Goal: Task Accomplishment & Management: Manage account settings

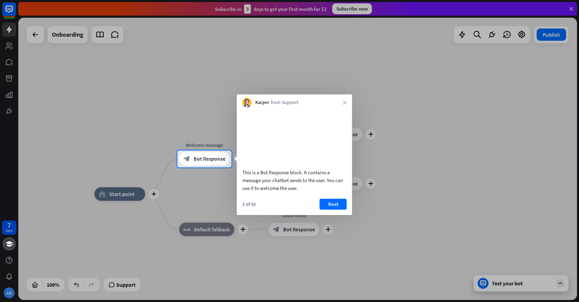
click at [173, 117] on div at bounding box center [289, 75] width 579 height 150
click at [333, 209] on button "Next" at bounding box center [333, 203] width 27 height 11
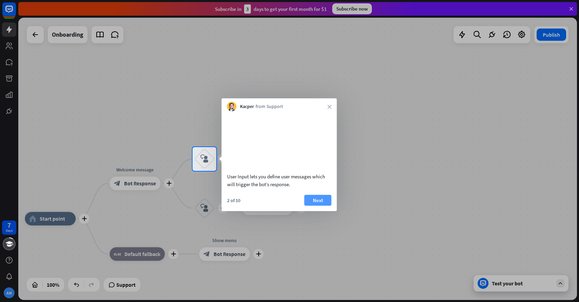
click at [331, 205] on button "Next" at bounding box center [318, 199] width 27 height 11
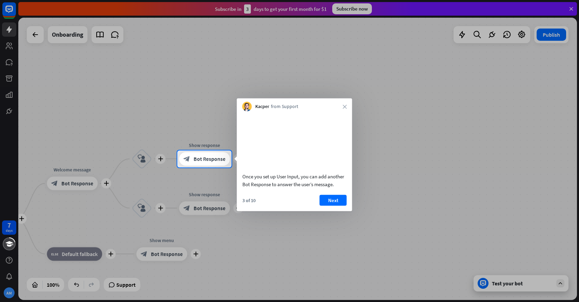
click at [331, 205] on button "Next" at bounding box center [333, 199] width 27 height 11
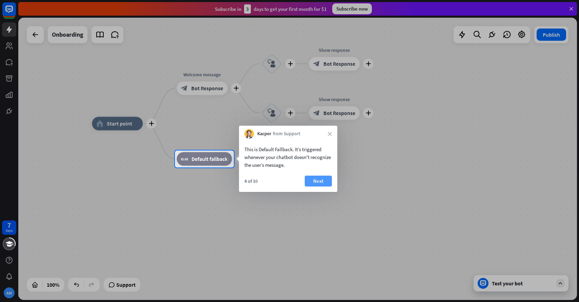
click at [322, 180] on button "Next" at bounding box center [318, 180] width 27 height 11
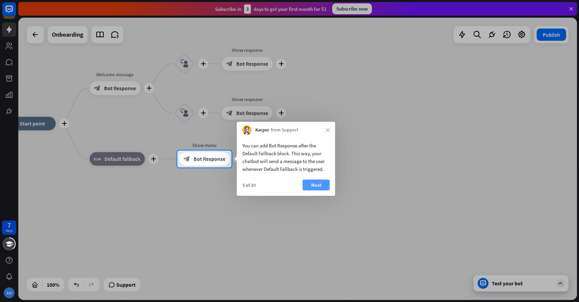
click at [323, 185] on button "Next" at bounding box center [316, 184] width 27 height 11
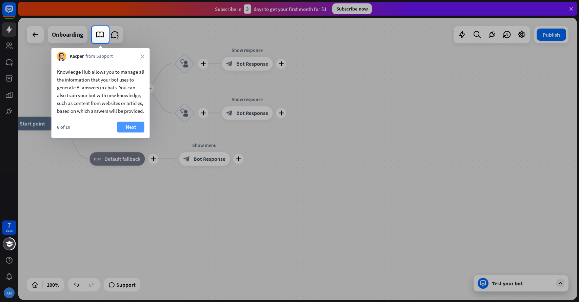
click at [131, 132] on button "Next" at bounding box center [130, 126] width 27 height 11
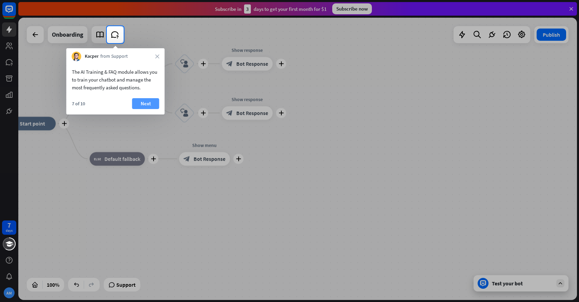
click at [146, 102] on button "Next" at bounding box center [145, 103] width 27 height 11
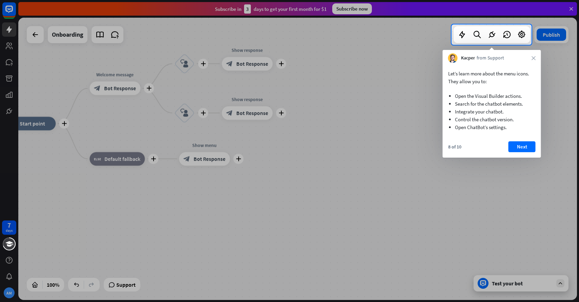
click at [532, 55] on div "Kacper from Support close" at bounding box center [492, 56] width 98 height 13
click at [531, 57] on div "Kacper from Support close" at bounding box center [492, 56] width 98 height 13
click at [522, 143] on button "Next" at bounding box center [522, 146] width 27 height 11
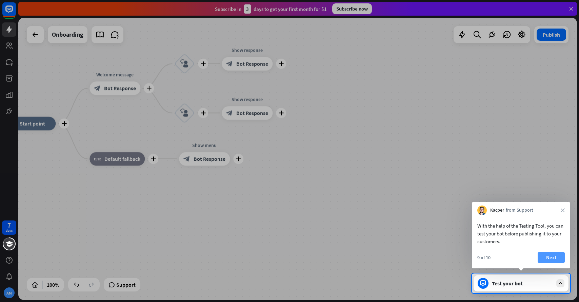
click at [543, 257] on button "Next" at bounding box center [551, 257] width 27 height 11
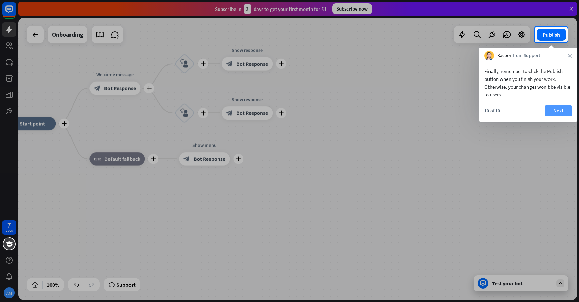
click at [561, 111] on button "Next" at bounding box center [558, 110] width 27 height 11
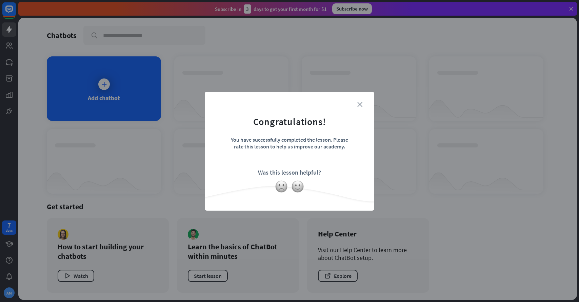
click at [360, 104] on icon "close" at bounding box center [360, 104] width 5 height 5
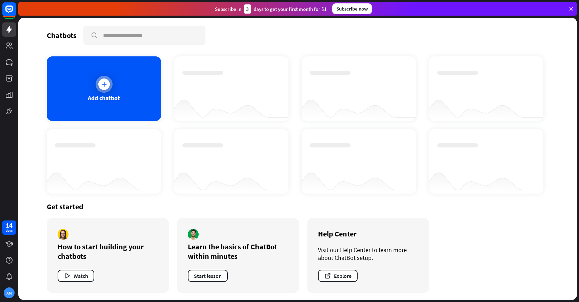
click at [118, 96] on div "Add chatbot" at bounding box center [104, 98] width 32 height 8
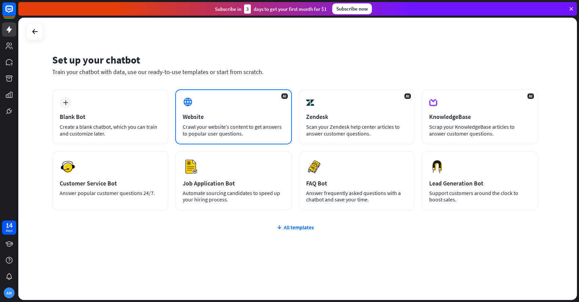
click at [213, 126] on div "Crawl your website’s content to get answers to popular user questions." at bounding box center [233, 130] width 101 height 14
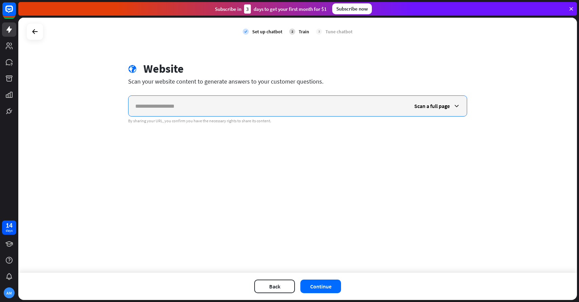
paste input "**********"
type input "**********"
click at [429, 104] on span "Scan a full page" at bounding box center [433, 105] width 36 height 7
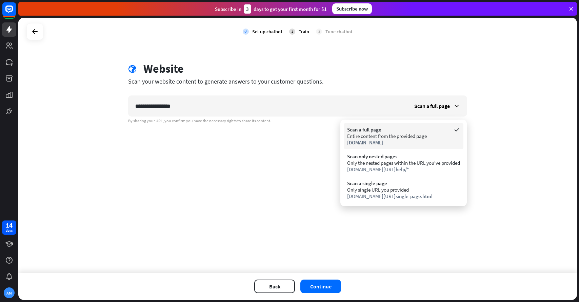
click at [408, 128] on div "Scan a full page" at bounding box center [403, 129] width 113 height 6
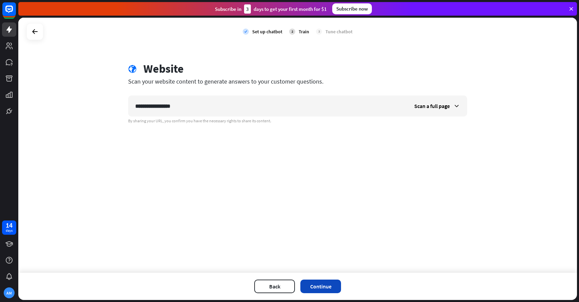
click at [322, 282] on button "Continue" at bounding box center [321, 286] width 41 height 14
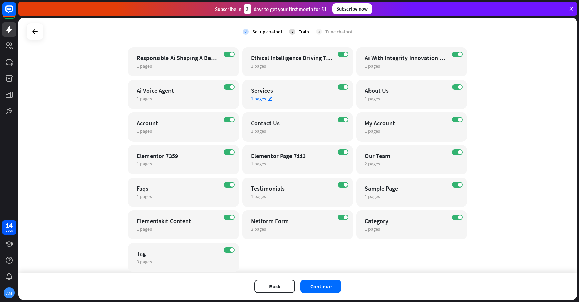
scroll to position [146, 0]
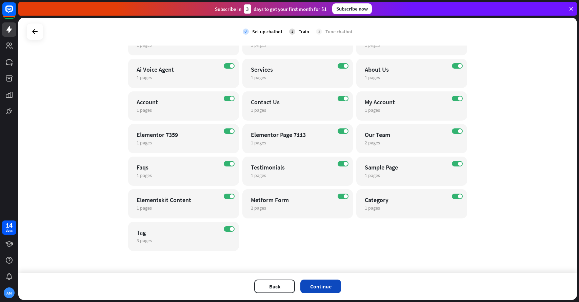
click at [315, 289] on button "Continue" at bounding box center [321, 286] width 41 height 14
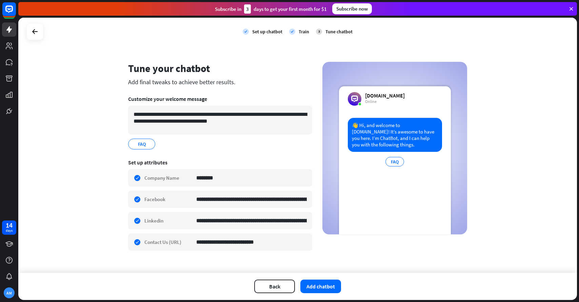
scroll to position [8, 0]
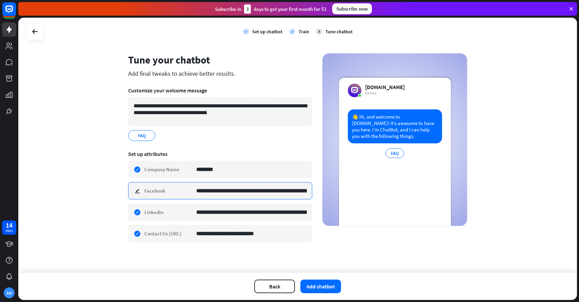
click at [218, 191] on input "**********" at bounding box center [251, 190] width 111 height 17
click at [314, 283] on button "Add chatbot" at bounding box center [321, 286] width 41 height 14
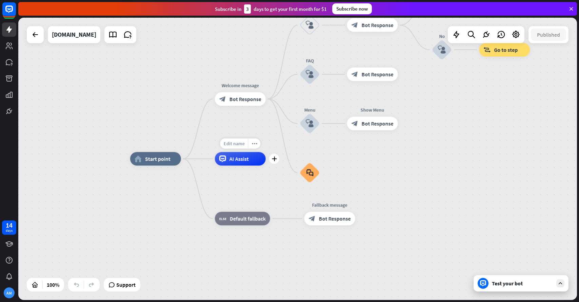
click at [233, 142] on span "Edit name" at bounding box center [234, 143] width 21 height 6
type input "*****"
click at [259, 123] on div "home_2 Start point Welcome message block_bot_response Bot Response Back to Menu…" at bounding box center [297, 159] width 559 height 282
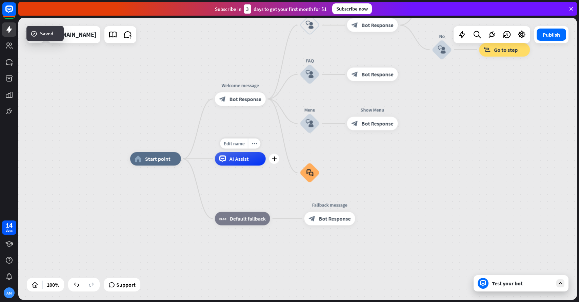
click at [240, 156] on span "AI Assist" at bounding box center [239, 158] width 19 height 7
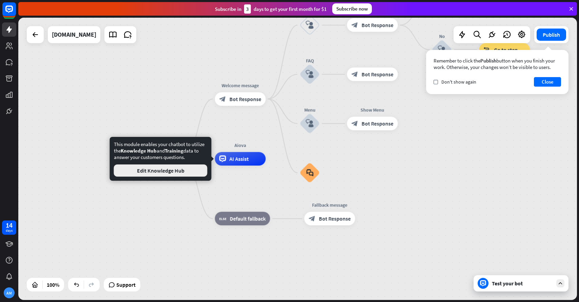
click at [204, 169] on button "Edit Knowledge Hub" at bounding box center [161, 170] width 94 height 12
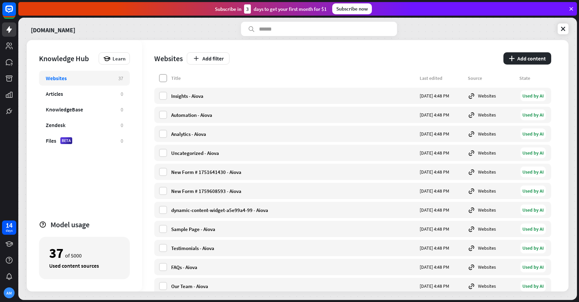
click at [164, 77] on label at bounding box center [163, 78] width 8 height 8
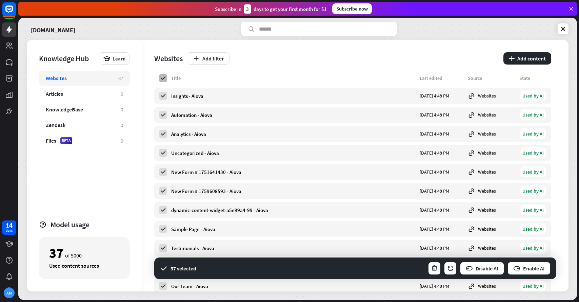
click at [163, 78] on icon at bounding box center [163, 78] width 6 height 6
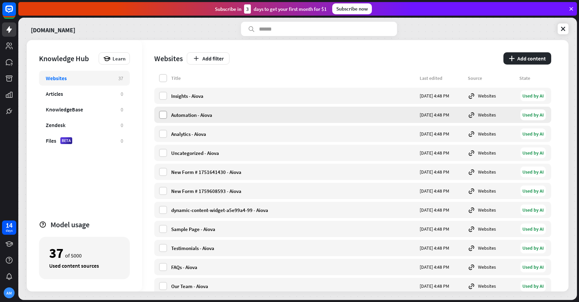
click at [164, 115] on label at bounding box center [163, 115] width 8 height 8
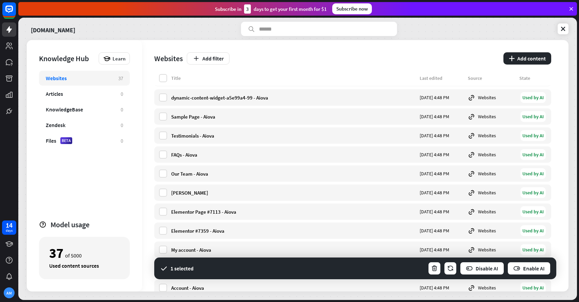
scroll to position [114, 0]
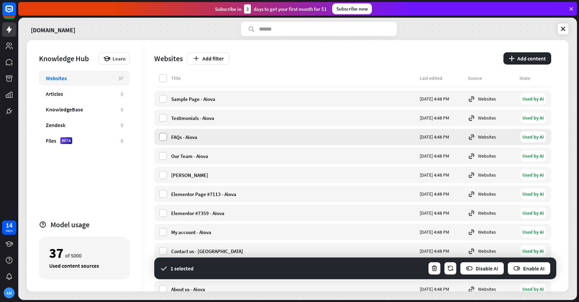
click at [164, 137] on label at bounding box center [163, 137] width 8 height 8
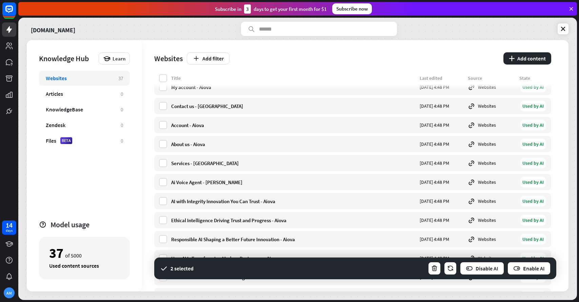
scroll to position [276, 0]
click at [163, 143] on label at bounding box center [163, 143] width 8 height 8
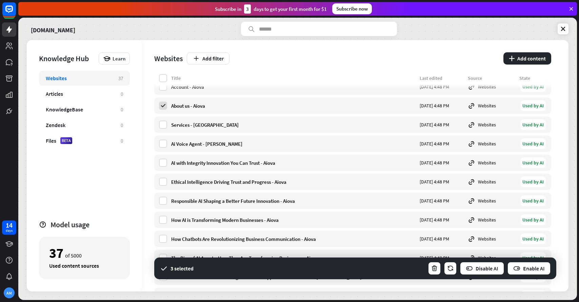
scroll to position [316, 0]
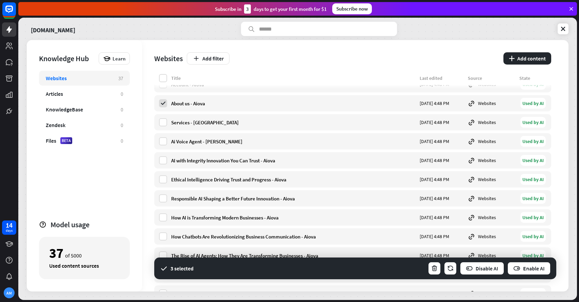
click at [163, 143] on label at bounding box center [163, 141] width 8 height 8
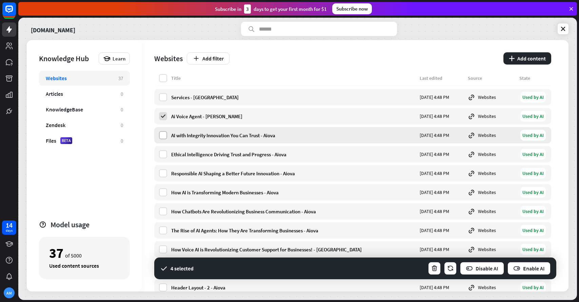
click at [163, 136] on label at bounding box center [163, 135] width 8 height 8
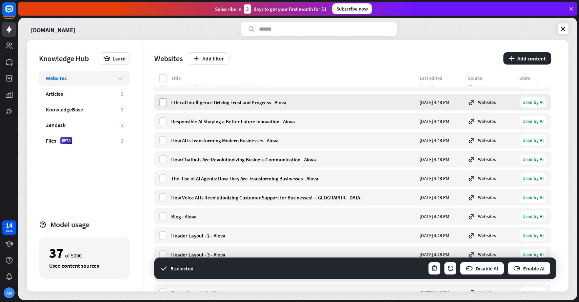
scroll to position [417, 0]
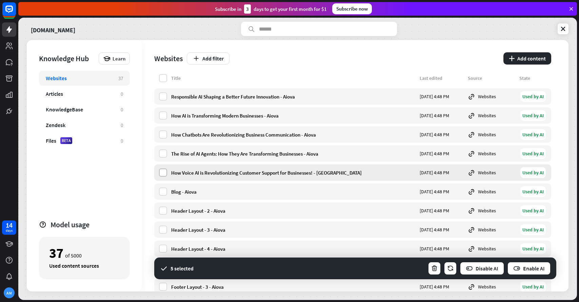
click at [165, 173] on label at bounding box center [163, 172] width 8 height 8
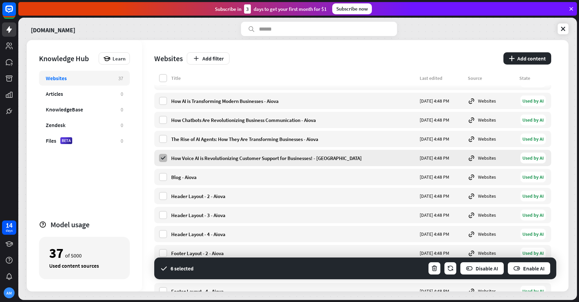
scroll to position [438, 0]
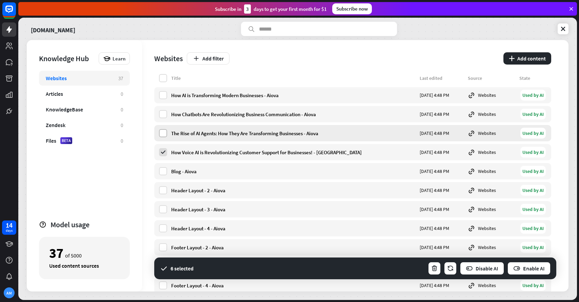
click at [161, 131] on label at bounding box center [163, 133] width 8 height 8
click at [163, 115] on label at bounding box center [163, 114] width 8 height 8
click at [164, 98] on label at bounding box center [163, 95] width 8 height 8
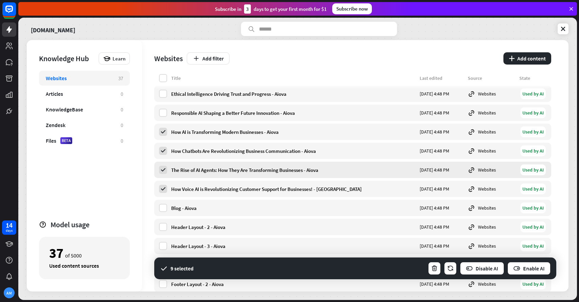
scroll to position [397, 0]
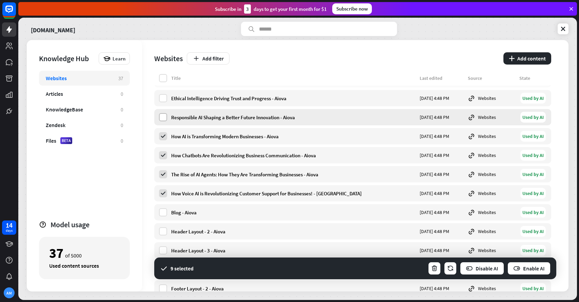
click at [164, 117] on label at bounding box center [163, 117] width 8 height 8
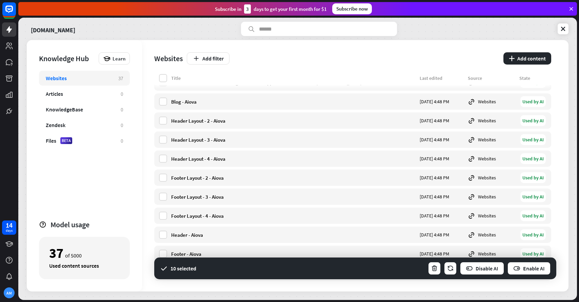
scroll to position [512, 0]
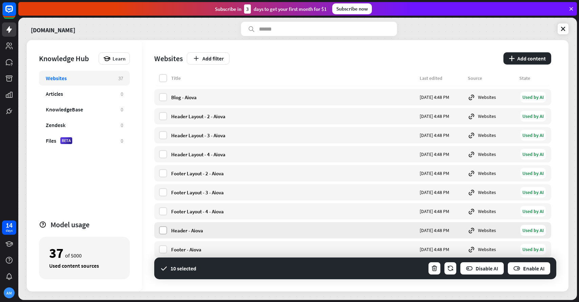
click at [165, 230] on label at bounding box center [163, 230] width 8 height 8
click at [164, 248] on label at bounding box center [163, 249] width 8 height 8
click at [166, 96] on label at bounding box center [163, 97] width 8 height 8
click at [534, 267] on button "Enable AI" at bounding box center [530, 268] width 44 height 14
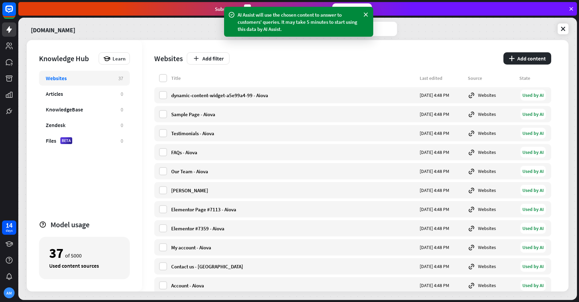
scroll to position [0, 0]
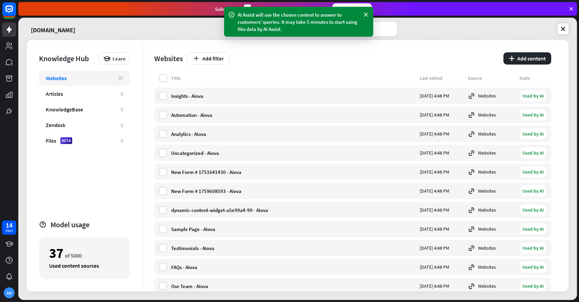
click at [444, 28] on div "[DOMAIN_NAME]" at bounding box center [298, 29] width 542 height 14
click at [558, 28] on link at bounding box center [563, 28] width 11 height 11
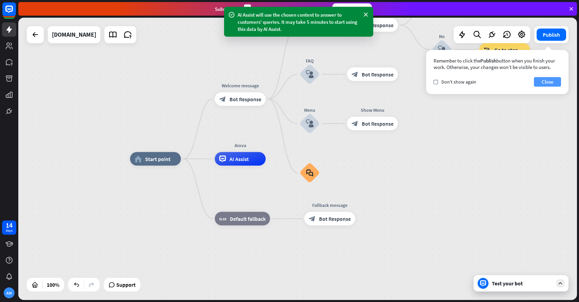
click at [554, 81] on button "Close" at bounding box center [547, 81] width 27 height 9
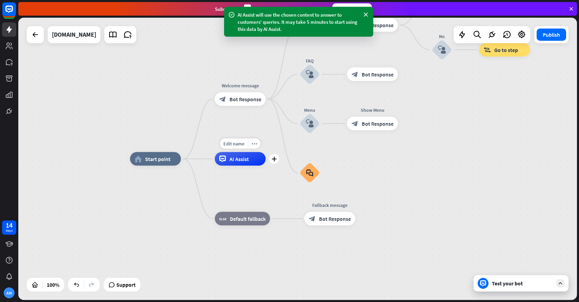
click at [231, 165] on div "AI Assist" at bounding box center [240, 159] width 51 height 14
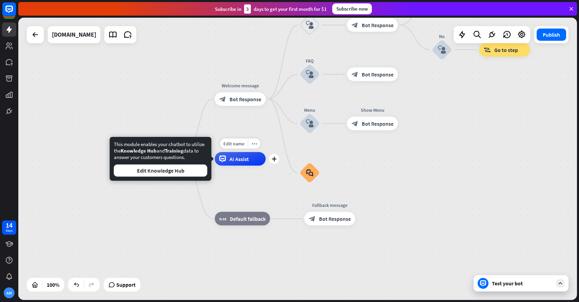
click at [231, 165] on div "AI Assist" at bounding box center [240, 159] width 51 height 14
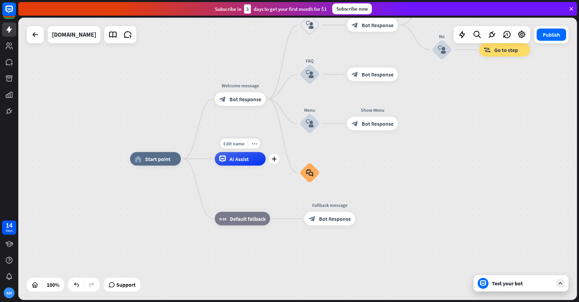
click at [233, 160] on span "AI Assist" at bounding box center [239, 158] width 19 height 7
click at [236, 183] on div "home_2 Start point Welcome message block_bot_response Bot Response Back to Menu…" at bounding box center [409, 300] width 559 height 282
click at [553, 36] on button "Publish" at bounding box center [552, 34] width 30 height 12
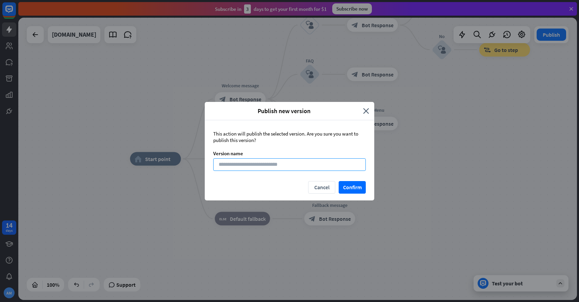
click at [314, 163] on input at bounding box center [289, 164] width 153 height 13
type input "*****"
click at [362, 186] on button "Confirm" at bounding box center [352, 187] width 27 height 13
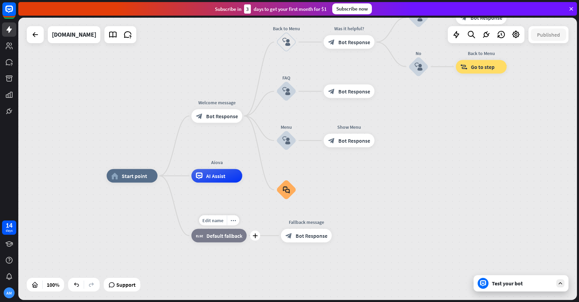
click at [220, 234] on span "Default fallback" at bounding box center [225, 235] width 36 height 7
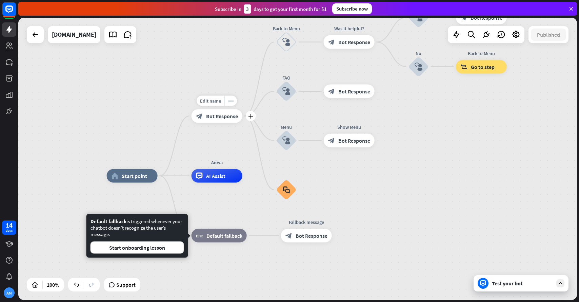
click at [213, 119] on span "Bot Response" at bounding box center [222, 115] width 32 height 7
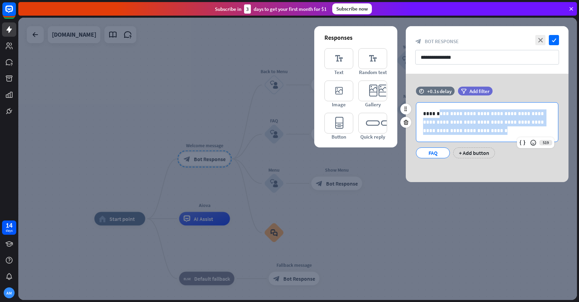
drag, startPoint x: 466, startPoint y: 133, endPoint x: 436, endPoint y: 116, distance: 34.6
click at [436, 116] on p "**********" at bounding box center [487, 121] width 128 height 25
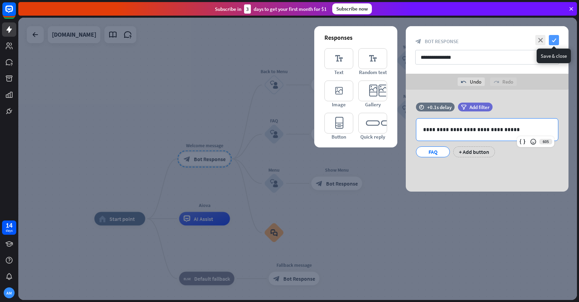
click at [551, 41] on icon "check" at bounding box center [554, 40] width 10 height 10
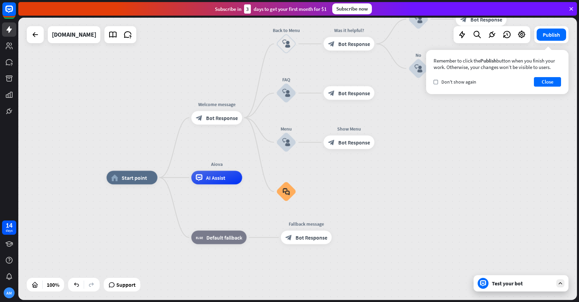
click at [498, 281] on div "Test your bot" at bounding box center [522, 283] width 61 height 7
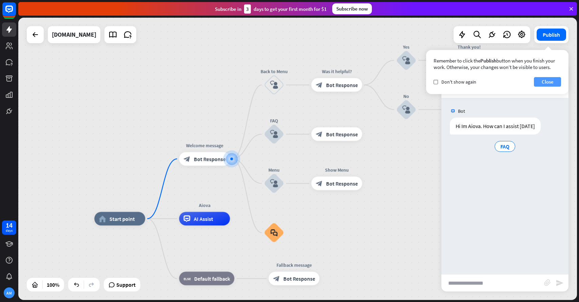
click at [548, 81] on button "Close" at bounding box center [547, 81] width 27 height 9
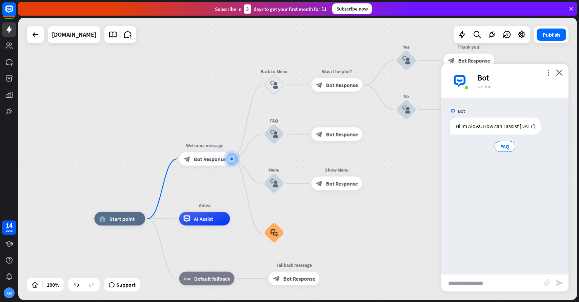
click at [488, 77] on div "Bot" at bounding box center [519, 77] width 83 height 11
click at [196, 221] on span "AI Assist" at bounding box center [203, 218] width 19 height 7
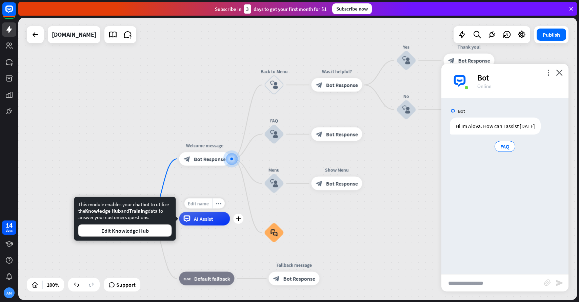
click at [204, 206] on div "Edit name" at bounding box center [199, 203] width 28 height 10
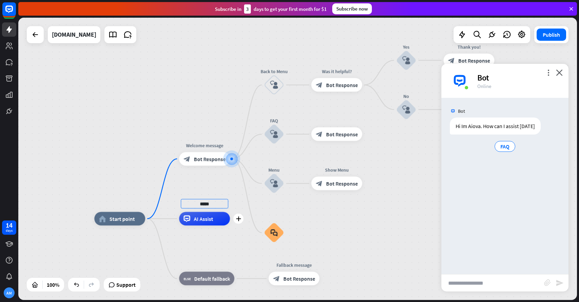
click at [224, 225] on div "***** plus AI Assist" at bounding box center [204, 219] width 51 height 14
click at [130, 218] on span "Start point" at bounding box center [121, 218] width 25 height 7
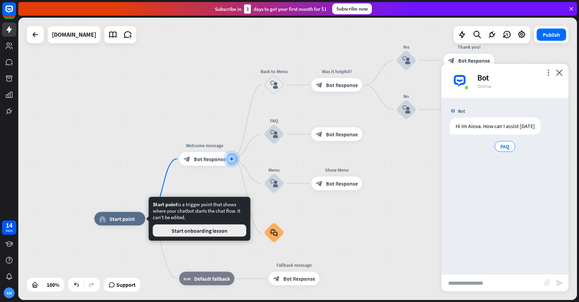
click at [164, 227] on button "Start onboarding lesson" at bounding box center [200, 230] width 94 height 12
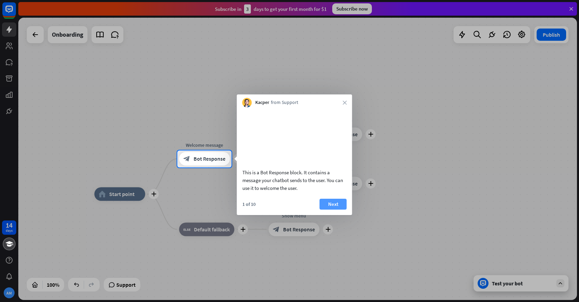
click at [337, 209] on button "Next" at bounding box center [333, 203] width 27 height 11
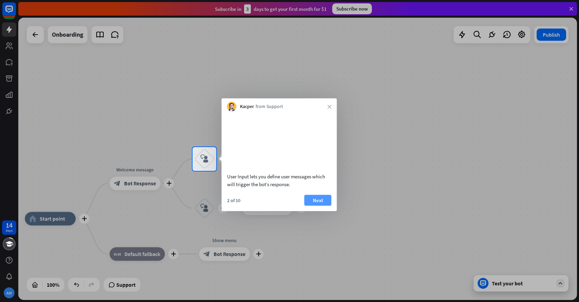
click at [325, 205] on button "Next" at bounding box center [318, 199] width 27 height 11
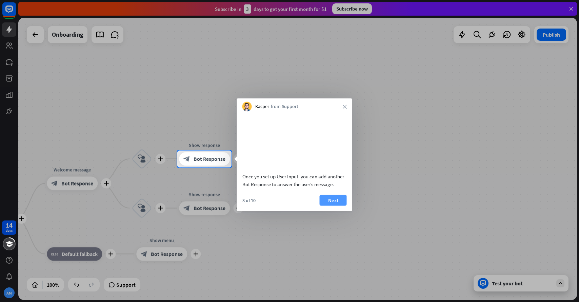
click at [344, 205] on button "Next" at bounding box center [333, 199] width 27 height 11
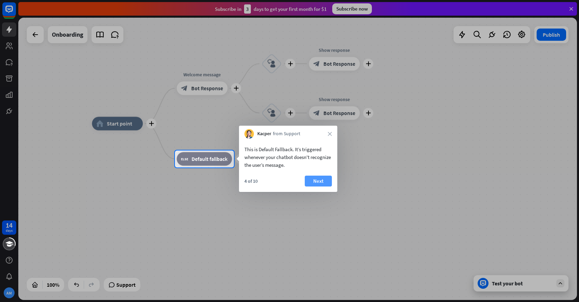
click at [316, 183] on button "Next" at bounding box center [318, 180] width 27 height 11
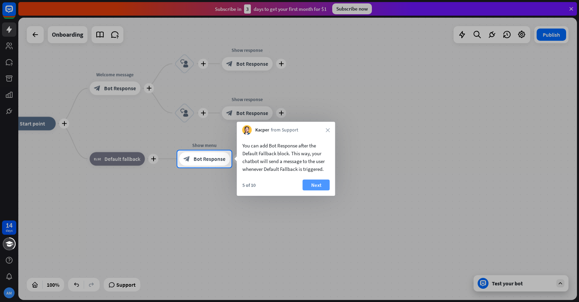
click at [312, 184] on button "Next" at bounding box center [316, 184] width 27 height 11
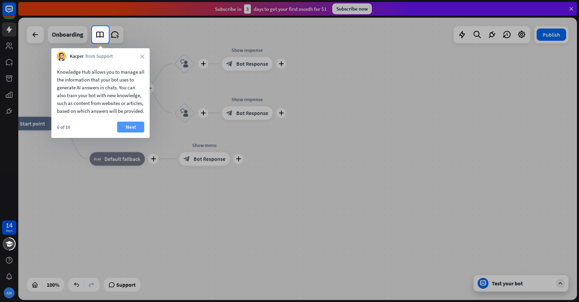
click at [128, 131] on button "Next" at bounding box center [130, 126] width 27 height 11
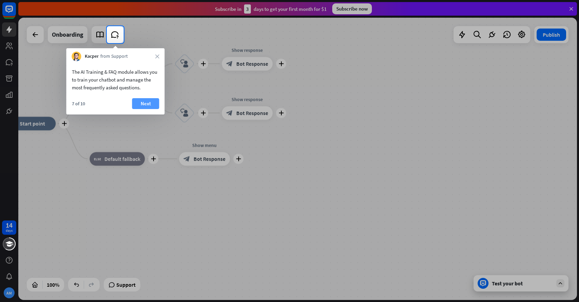
click at [146, 101] on button "Next" at bounding box center [145, 103] width 27 height 11
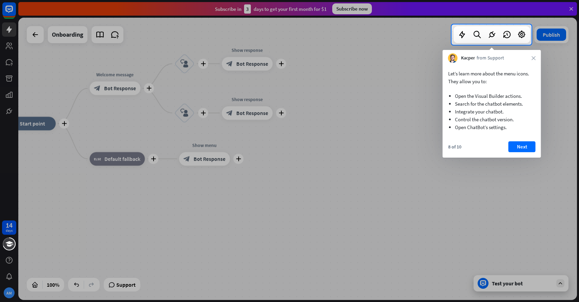
click at [507, 144] on div "8 of 10 Next" at bounding box center [492, 149] width 98 height 16
click at [515, 145] on button "Next" at bounding box center [522, 146] width 27 height 11
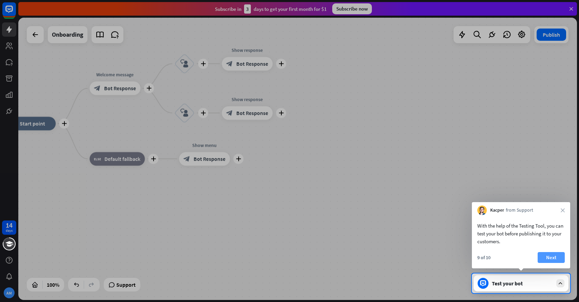
click at [549, 256] on button "Next" at bounding box center [551, 257] width 27 height 11
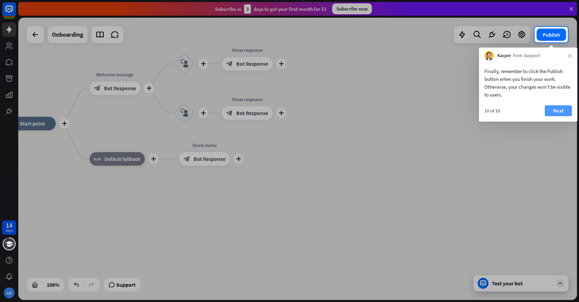
click at [568, 115] on button "Next" at bounding box center [558, 110] width 27 height 11
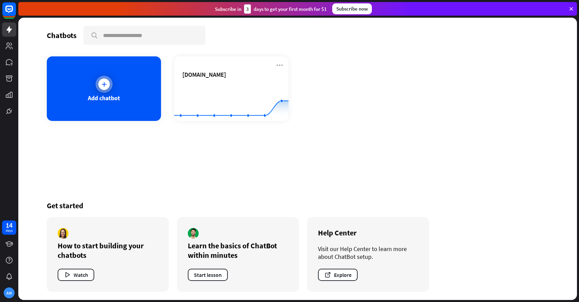
click at [102, 99] on div "Add chatbot" at bounding box center [104, 98] width 32 height 8
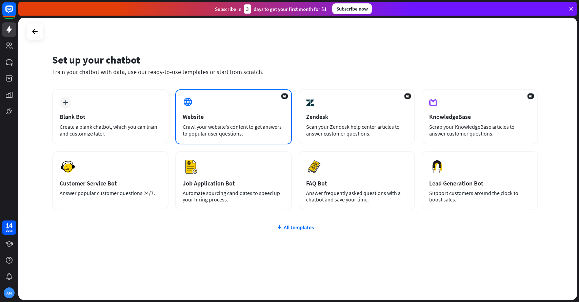
click at [209, 132] on div "Crawl your website’s content to get answers to popular user questions." at bounding box center [233, 130] width 101 height 14
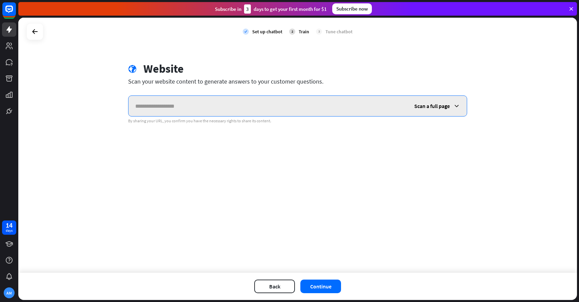
paste input "**********"
type input "**********"
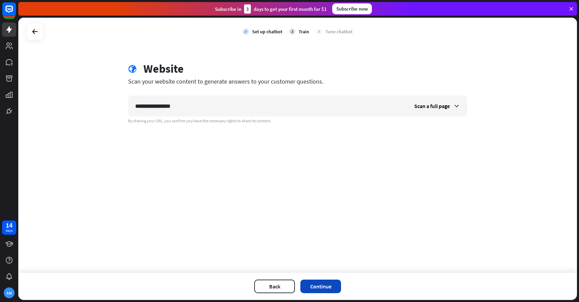
click at [330, 283] on button "Continue" at bounding box center [321, 286] width 41 height 14
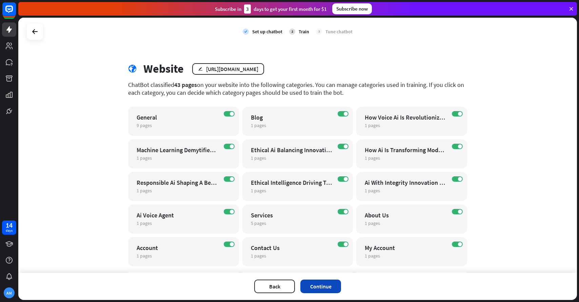
click at [331, 283] on button "Continue" at bounding box center [321, 286] width 41 height 14
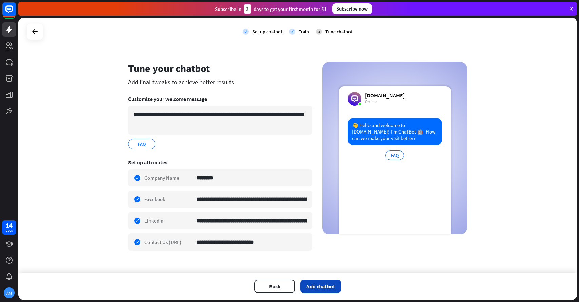
click at [313, 290] on button "Add chatbot" at bounding box center [321, 286] width 41 height 14
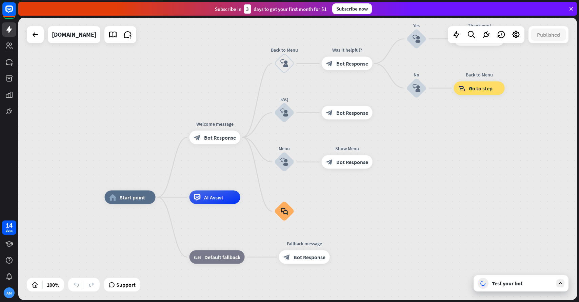
drag, startPoint x: 118, startPoint y: 109, endPoint x: 92, endPoint y: 148, distance: 46.9
click at [92, 148] on div "home_2 Start point Welcome message block_bot_response Bot Response Back to Menu…" at bounding box center [297, 159] width 559 height 282
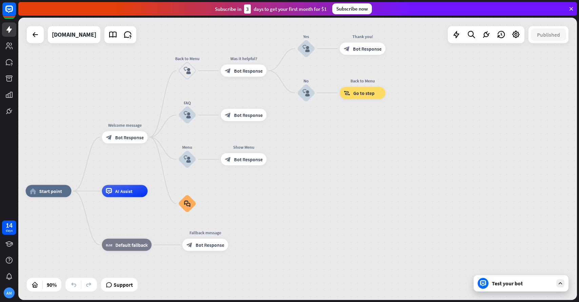
drag, startPoint x: 116, startPoint y: 126, endPoint x: 52, endPoint y: 129, distance: 64.2
click at [52, 129] on div "home_2 Start point Welcome message block_bot_response Bot Response Back to Menu…" at bounding box center [297, 159] width 559 height 282
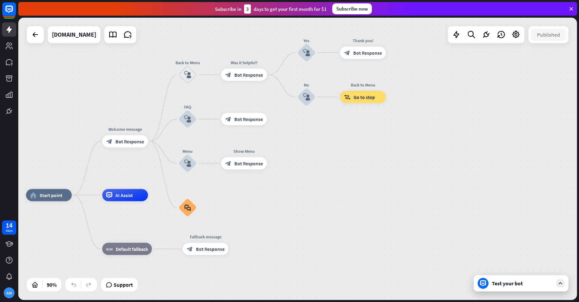
drag, startPoint x: 58, startPoint y: 120, endPoint x: 58, endPoint y: 124, distance: 3.7
click at [58, 124] on div "home_2 Start point Welcome message block_bot_response Bot Response Back to Menu…" at bounding box center [297, 159] width 559 height 282
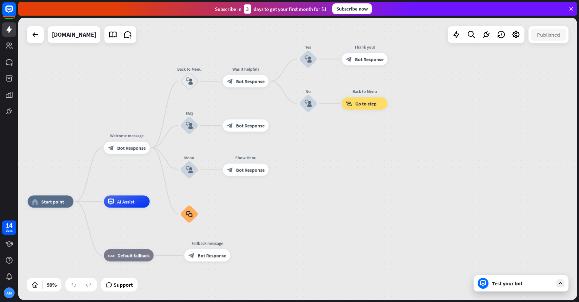
drag, startPoint x: 109, startPoint y: 104, endPoint x: 110, endPoint y: 111, distance: 7.3
click at [110, 111] on div "home_2 Start point Welcome message block_bot_response Bot Response Back to Menu…" at bounding box center [297, 159] width 559 height 282
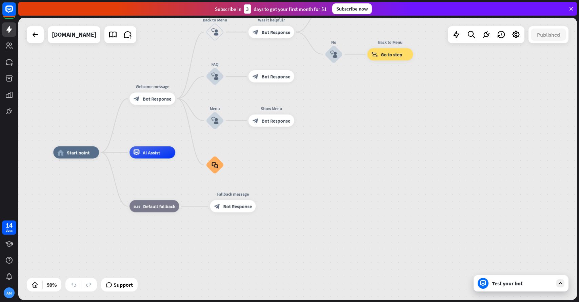
click at [493, 284] on div "Test your bot" at bounding box center [522, 283] width 61 height 7
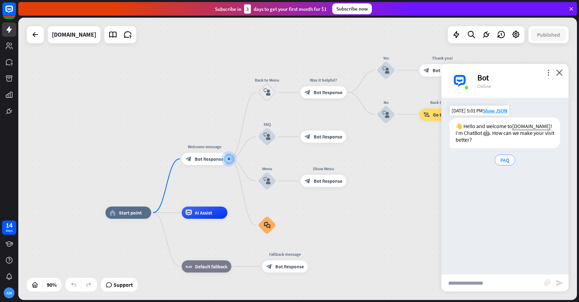
click at [501, 156] on span "FAQ" at bounding box center [505, 159] width 9 height 7
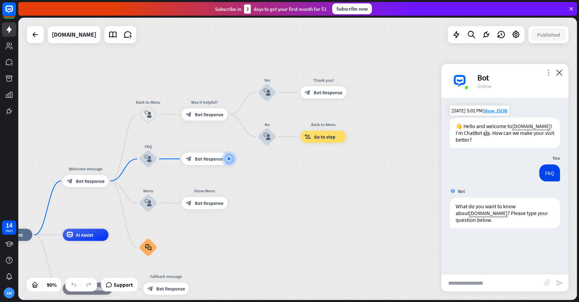
click at [549, 73] on icon "more_vert" at bounding box center [549, 72] width 6 height 6
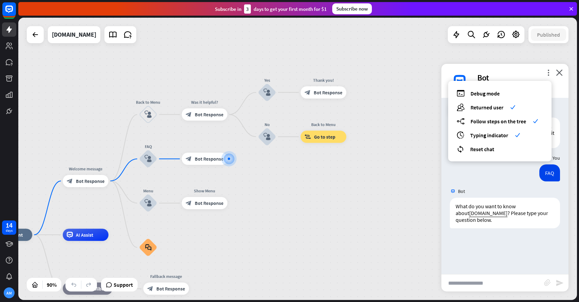
click at [519, 74] on div "Bot" at bounding box center [519, 77] width 83 height 11
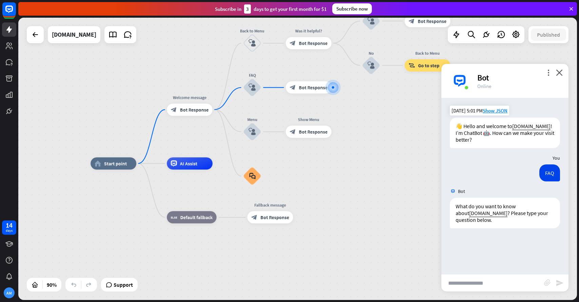
drag, startPoint x: 81, startPoint y: 208, endPoint x: 185, endPoint y: 136, distance: 125.9
click at [185, 136] on div "home_2 Start point Welcome message block_bot_response Bot Response Back to Menu…" at bounding box center [297, 159] width 559 height 282
click at [35, 34] on icon at bounding box center [35, 35] width 8 height 8
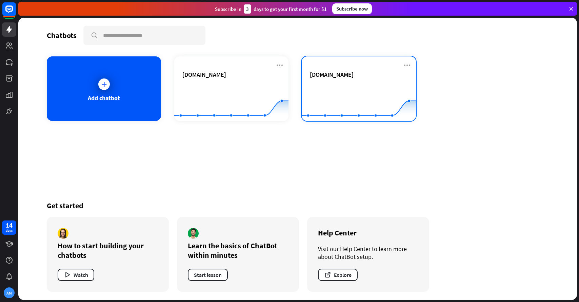
click at [335, 83] on rect at bounding box center [359, 104] width 114 height 42
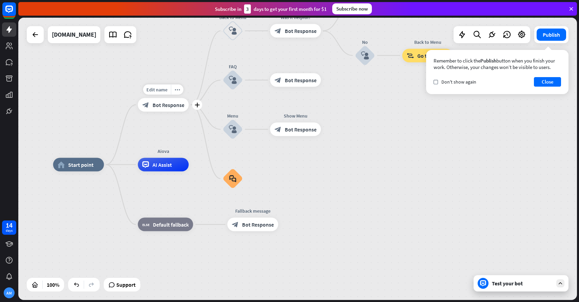
click at [160, 105] on span "Bot Response" at bounding box center [169, 104] width 32 height 7
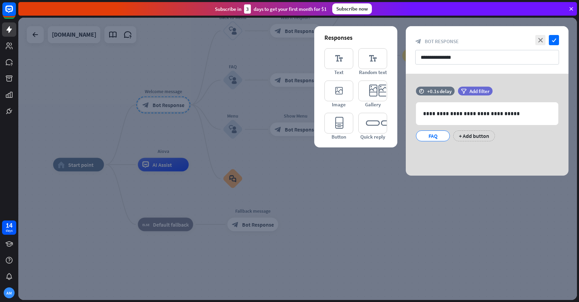
click at [160, 105] on div at bounding box center [297, 159] width 559 height 282
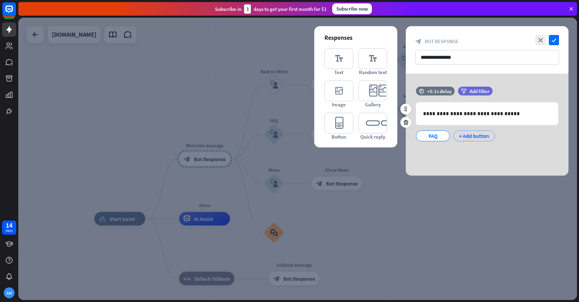
click at [474, 139] on div "+ Add button" at bounding box center [475, 135] width 42 height 11
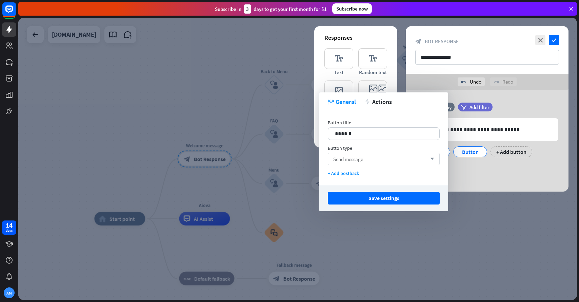
click at [371, 157] on div "Send message arrow_down" at bounding box center [384, 159] width 112 height 12
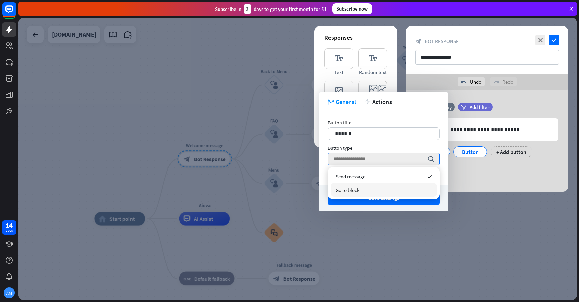
click at [360, 187] on div "Go to block" at bounding box center [384, 190] width 107 height 14
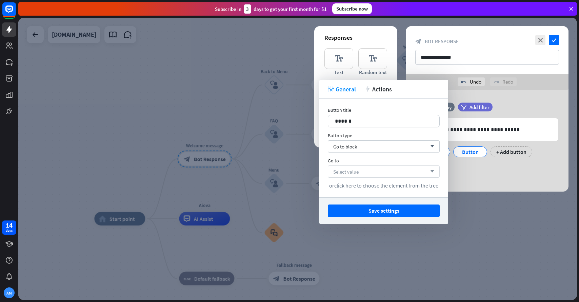
click at [363, 171] on div "Select value arrow_down" at bounding box center [384, 171] width 112 height 12
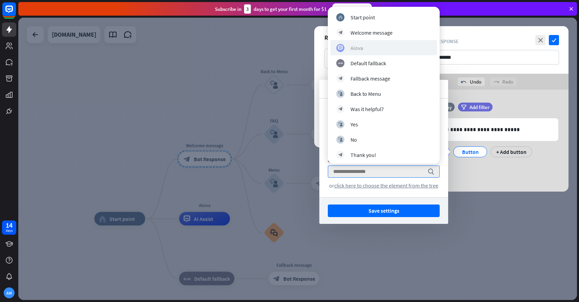
click at [363, 47] on div "Aiova" at bounding box center [384, 48] width 95 height 8
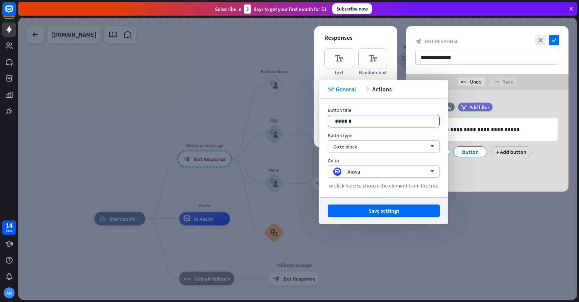
click at [373, 121] on p "******" at bounding box center [384, 121] width 98 height 8
drag, startPoint x: 362, startPoint y: 124, endPoint x: 330, endPoint y: 122, distance: 32.3
click at [330, 122] on div "******" at bounding box center [383, 121] width 111 height 12
click at [350, 204] on div "Save settings" at bounding box center [384, 210] width 129 height 26
click at [350, 206] on button "Save settings" at bounding box center [384, 210] width 112 height 13
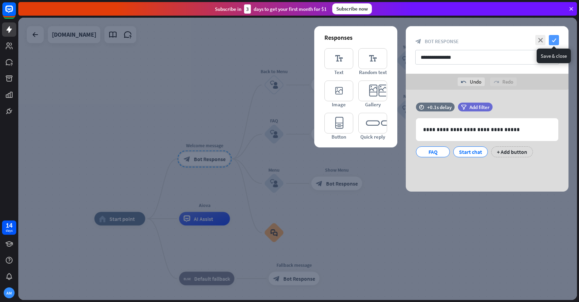
click at [554, 38] on icon "check" at bounding box center [554, 40] width 10 height 10
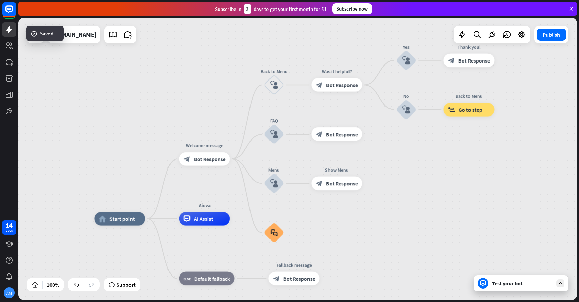
click at [505, 289] on div "Test your bot" at bounding box center [521, 283] width 95 height 16
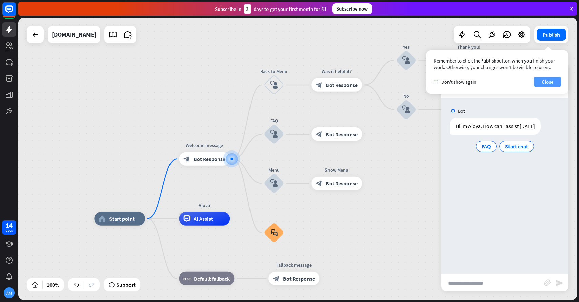
click at [548, 78] on button "Close" at bounding box center [547, 81] width 27 height 9
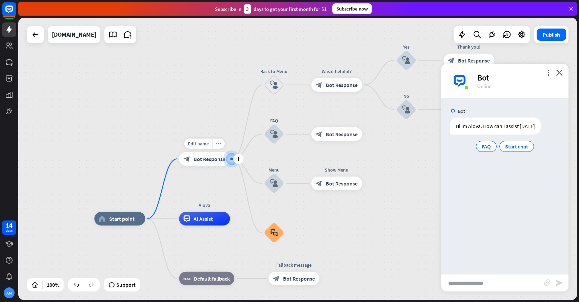
click at [211, 156] on span "Bot Response" at bounding box center [210, 158] width 32 height 7
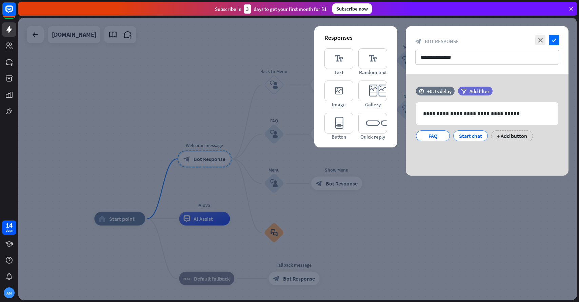
click at [211, 156] on div at bounding box center [297, 159] width 559 height 282
click at [486, 135] on div at bounding box center [486, 131] width 11 height 11
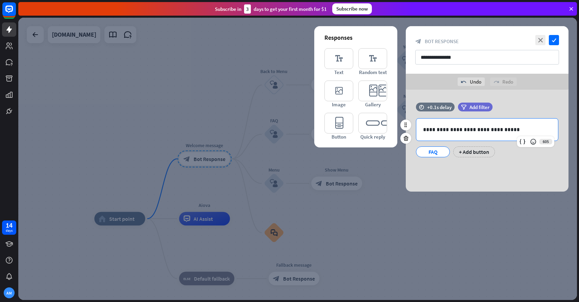
click at [445, 135] on div "**********" at bounding box center [488, 129] width 142 height 22
click at [424, 151] on div "FAQ" at bounding box center [433, 152] width 22 height 10
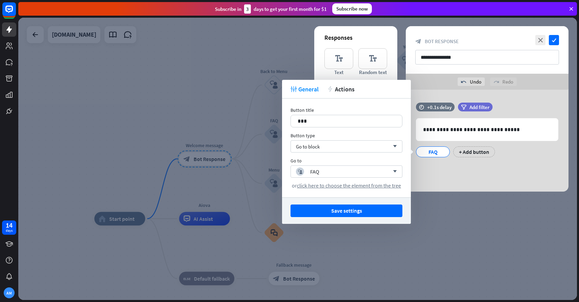
click at [445, 170] on div "**********" at bounding box center [487, 141] width 163 height 102
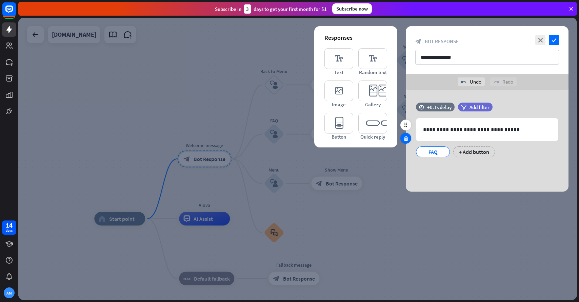
click at [408, 136] on icon at bounding box center [406, 138] width 6 height 6
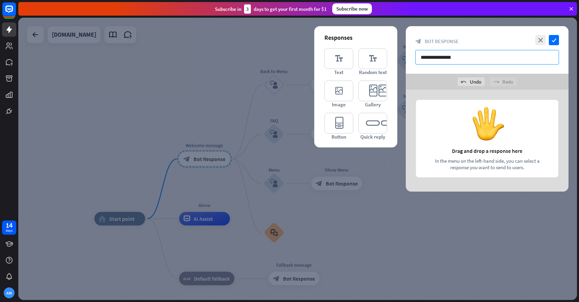
click at [458, 56] on input "**********" at bounding box center [488, 57] width 144 height 15
click at [337, 63] on icon "editor_text" at bounding box center [339, 58] width 29 height 21
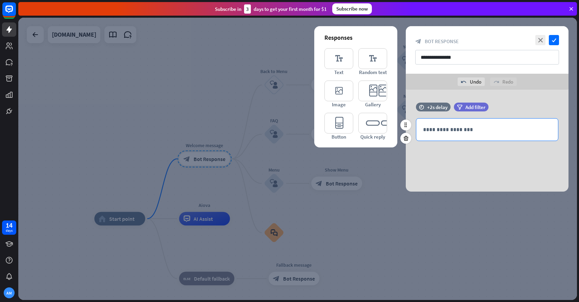
click at [431, 129] on p "**********" at bounding box center [487, 129] width 128 height 8
click at [552, 38] on icon "check" at bounding box center [554, 40] width 10 height 10
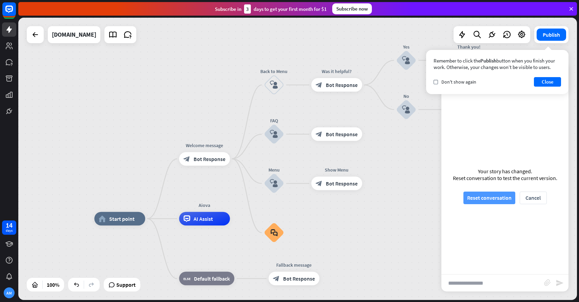
click at [493, 199] on button "Reset conversation" at bounding box center [490, 197] width 52 height 13
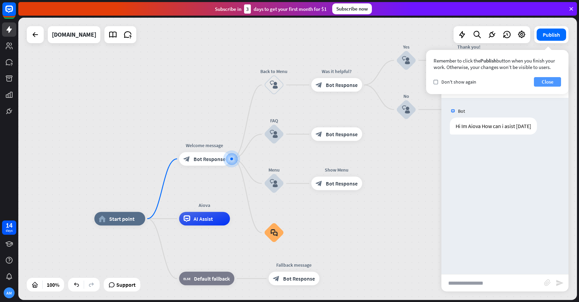
click at [549, 77] on button "Close" at bounding box center [547, 81] width 27 height 9
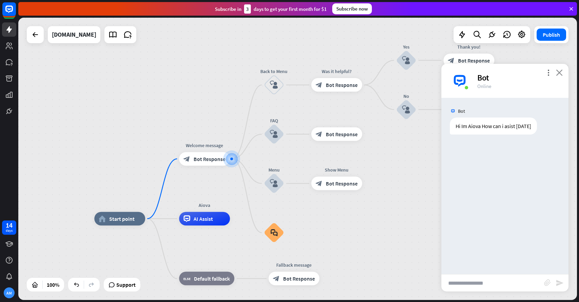
click at [562, 74] on icon "close" at bounding box center [559, 72] width 7 height 6
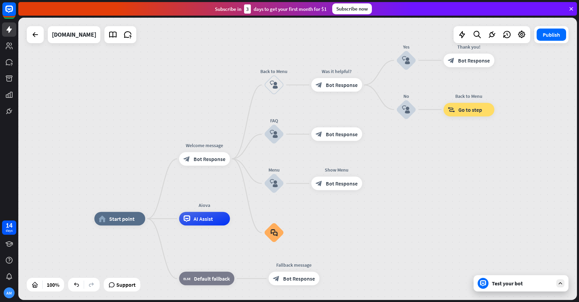
click at [486, 280] on icon at bounding box center [483, 283] width 6 height 6
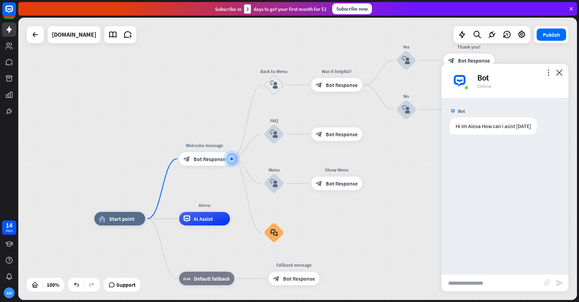
click at [486, 161] on div "Bot Hi Im Aiova How can i asist [DATE] [DATE] 5:03 PM Show JSON" at bounding box center [505, 186] width 127 height 176
click at [558, 71] on icon "close" at bounding box center [559, 72] width 7 height 6
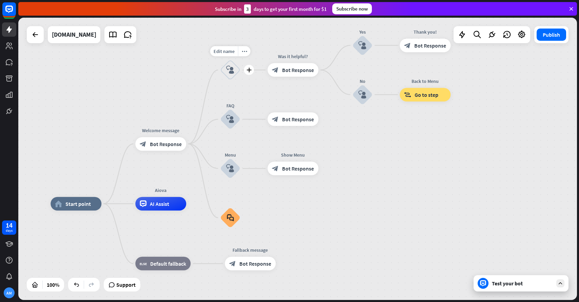
click at [229, 79] on div "block_user_input" at bounding box center [230, 70] width 20 height 20
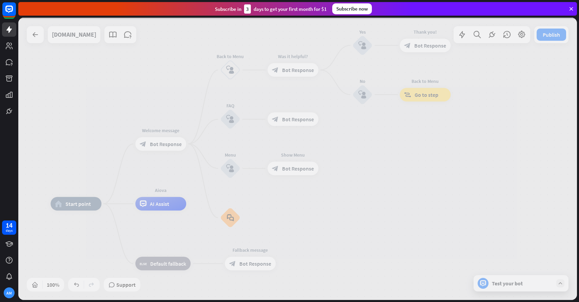
click at [229, 79] on div at bounding box center [297, 159] width 559 height 282
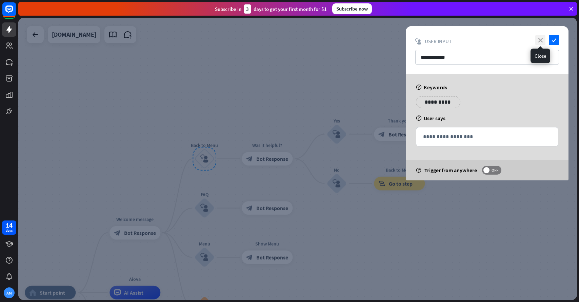
click at [539, 38] on icon "close" at bounding box center [541, 40] width 10 height 10
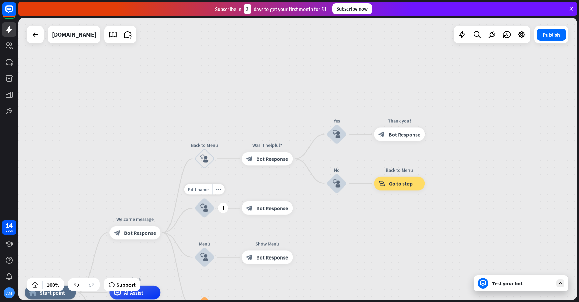
click at [206, 211] on icon "block_user_input" at bounding box center [204, 208] width 8 height 8
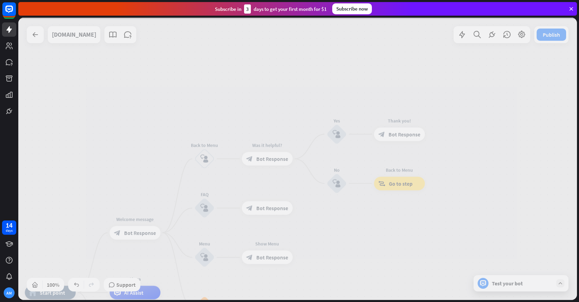
click at [206, 211] on div at bounding box center [297, 159] width 559 height 282
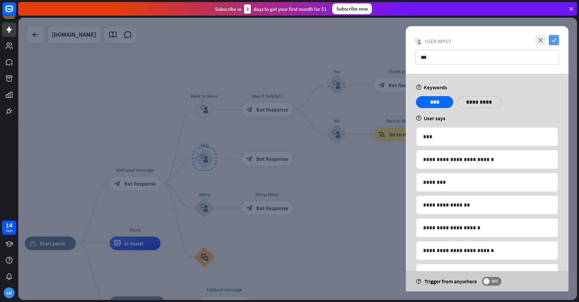
click at [556, 39] on icon "check" at bounding box center [554, 40] width 10 height 10
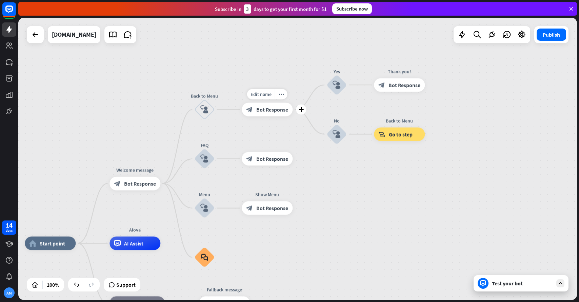
click at [277, 113] on div "block_bot_response Bot Response" at bounding box center [267, 110] width 51 height 14
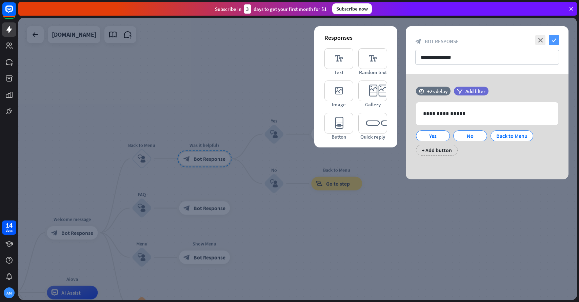
click at [553, 37] on icon "check" at bounding box center [554, 40] width 10 height 10
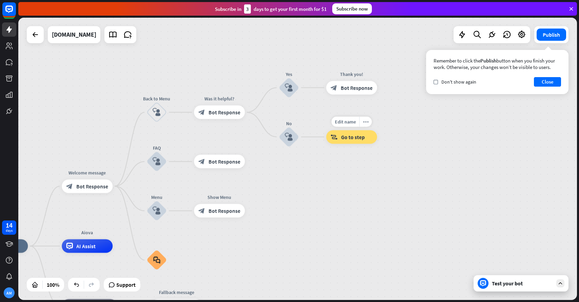
click at [341, 135] on div "block_goto Go to step" at bounding box center [351, 137] width 51 height 14
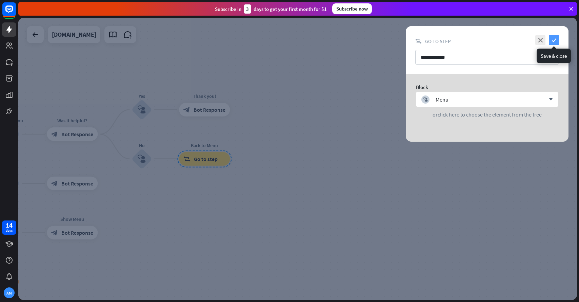
click at [557, 37] on icon "check" at bounding box center [554, 40] width 10 height 10
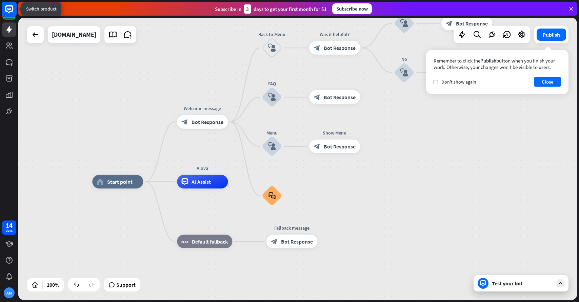
click at [13, 14] on rect at bounding box center [9, 9] width 15 height 15
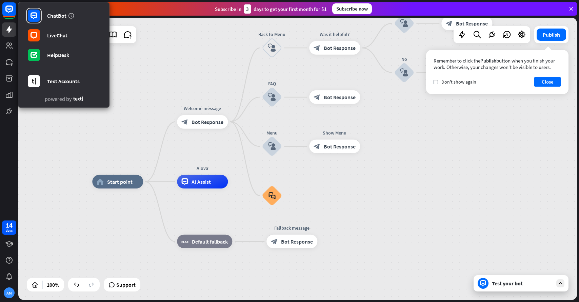
click at [170, 83] on div "home_2 Start point Welcome message block_bot_response Bot Response Back to Menu…" at bounding box center [297, 159] width 559 height 282
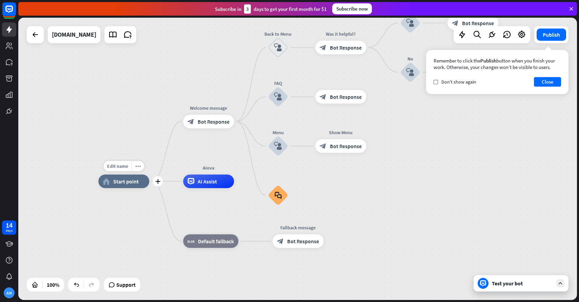
click at [135, 185] on div "home_2 Start point" at bounding box center [123, 181] width 51 height 14
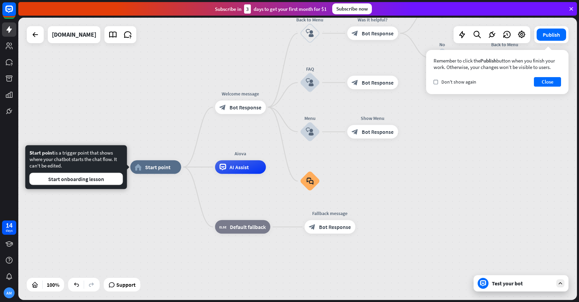
click at [82, 186] on div "Start point is a trigger point that shows where your chatbot starts the chat fl…" at bounding box center [76, 167] width 102 height 44
click at [84, 184] on button "Start onboarding lesson" at bounding box center [77, 179] width 94 height 12
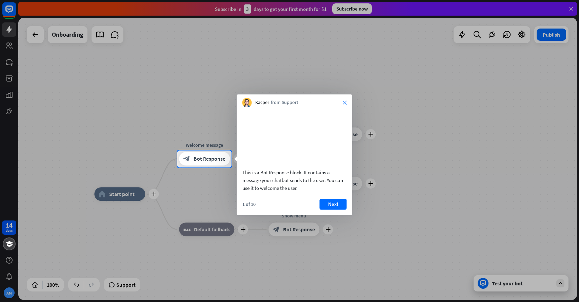
click at [346, 102] on icon "close" at bounding box center [345, 102] width 4 height 4
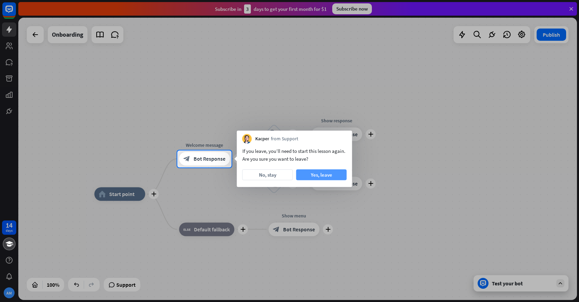
click at [313, 174] on button "Yes, leave" at bounding box center [322, 174] width 51 height 11
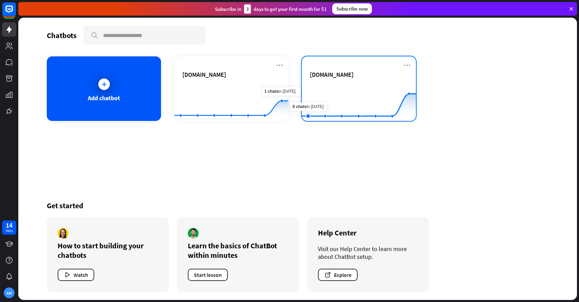
click at [303, 91] on rect at bounding box center [359, 104] width 114 height 42
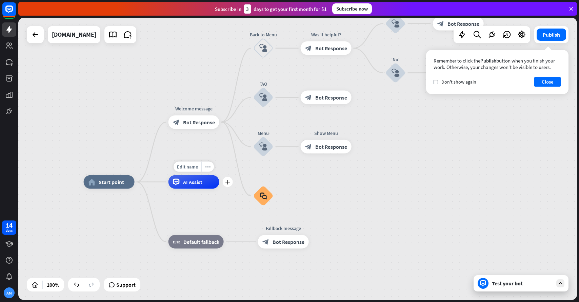
click at [186, 181] on span "AI Assist" at bounding box center [192, 181] width 19 height 7
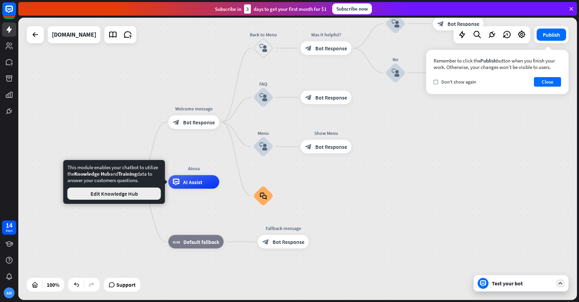
click at [152, 190] on button "Edit Knowledge Hub" at bounding box center [115, 193] width 94 height 12
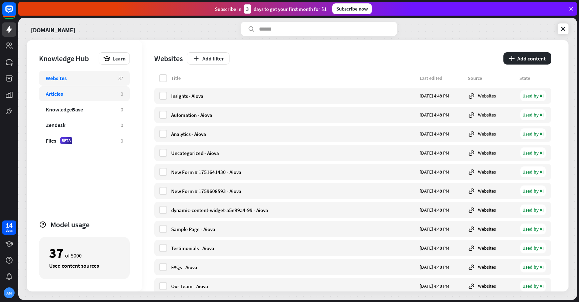
click at [98, 99] on div "Articles 0" at bounding box center [84, 93] width 91 height 15
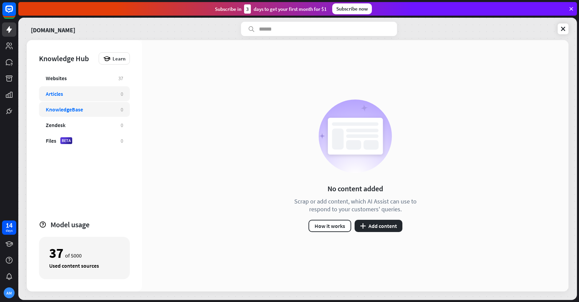
click at [96, 109] on div "KnowledgeBase" at bounding box center [80, 109] width 68 height 7
click at [91, 128] on div "Zendesk 0" at bounding box center [84, 124] width 91 height 15
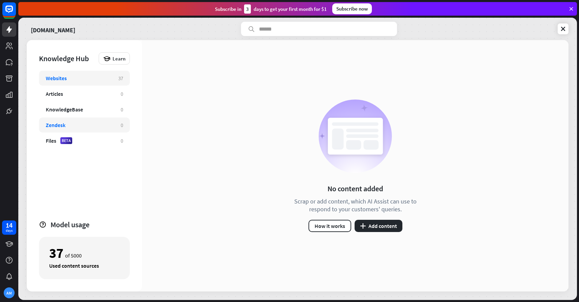
click at [80, 79] on div "Websites" at bounding box center [79, 78] width 66 height 7
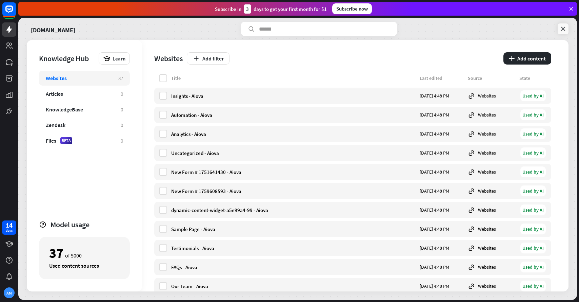
click at [564, 31] on icon at bounding box center [563, 28] width 7 height 7
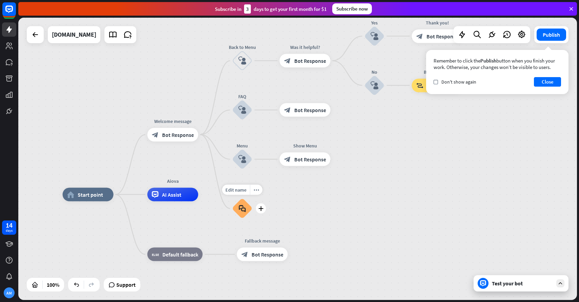
click at [245, 208] on icon "block_faq" at bounding box center [242, 208] width 7 height 7
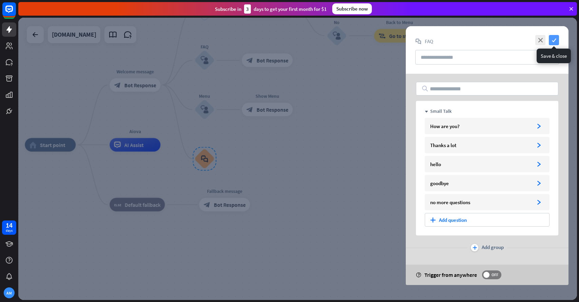
click at [556, 40] on icon "check" at bounding box center [554, 40] width 10 height 10
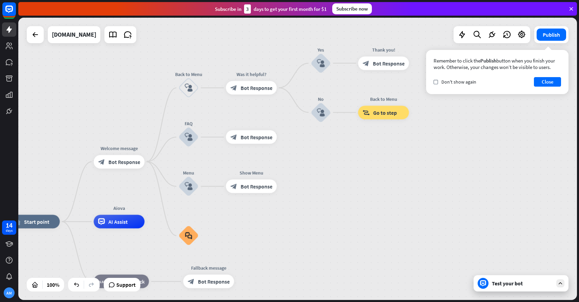
click at [573, 9] on icon at bounding box center [572, 9] width 6 height 6
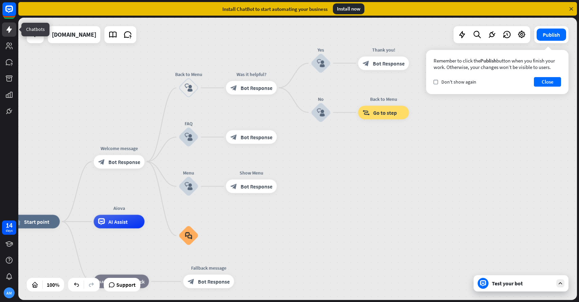
click at [12, 30] on icon at bounding box center [9, 29] width 8 height 8
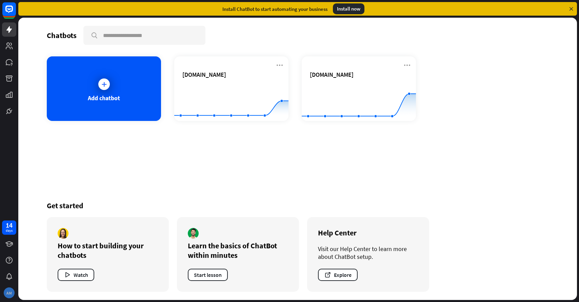
click at [10, 291] on div "AM" at bounding box center [9, 292] width 11 height 11
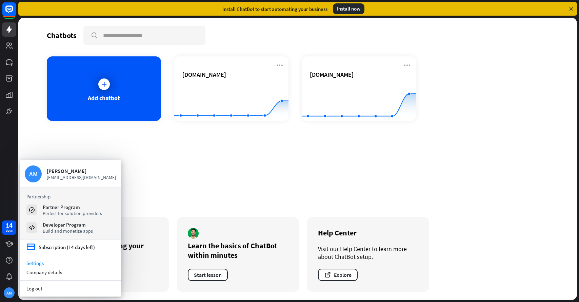
click at [47, 266] on link "Settings" at bounding box center [71, 262] width 102 height 9
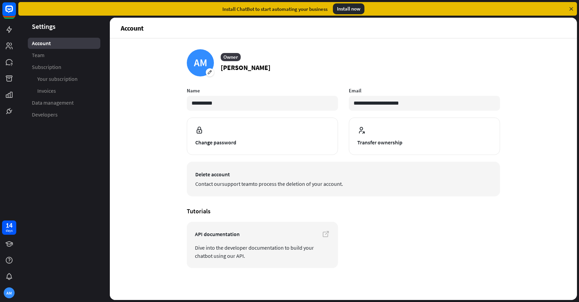
click at [248, 180] on link "support team" at bounding box center [237, 183] width 31 height 7
click at [232, 174] on span "Delete account" at bounding box center [343, 174] width 297 height 8
